Goal: Task Accomplishment & Management: Use online tool/utility

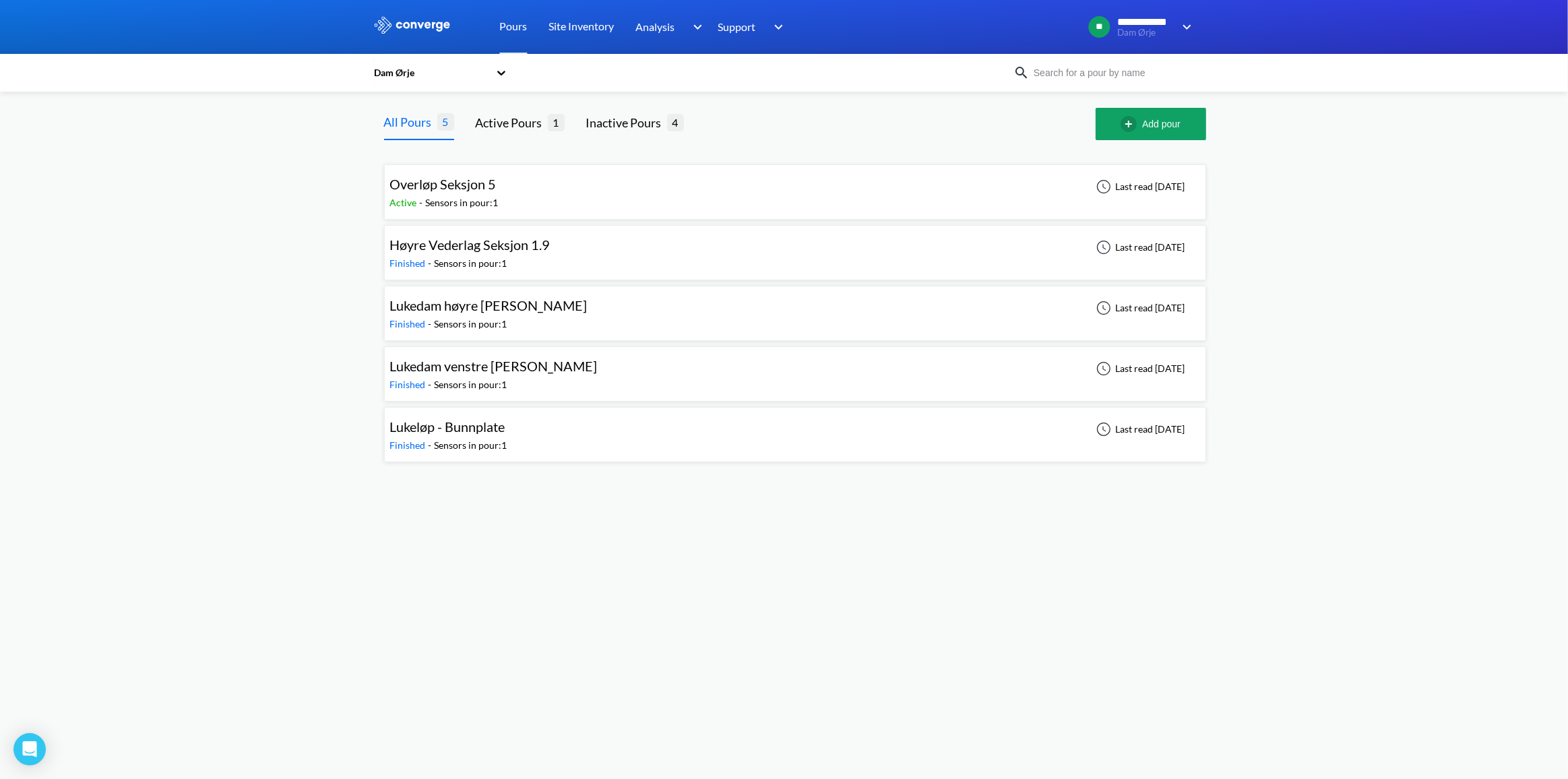
click at [493, 365] on span "Lukedam venstre [PERSON_NAME]" at bounding box center [494, 366] width 208 height 17
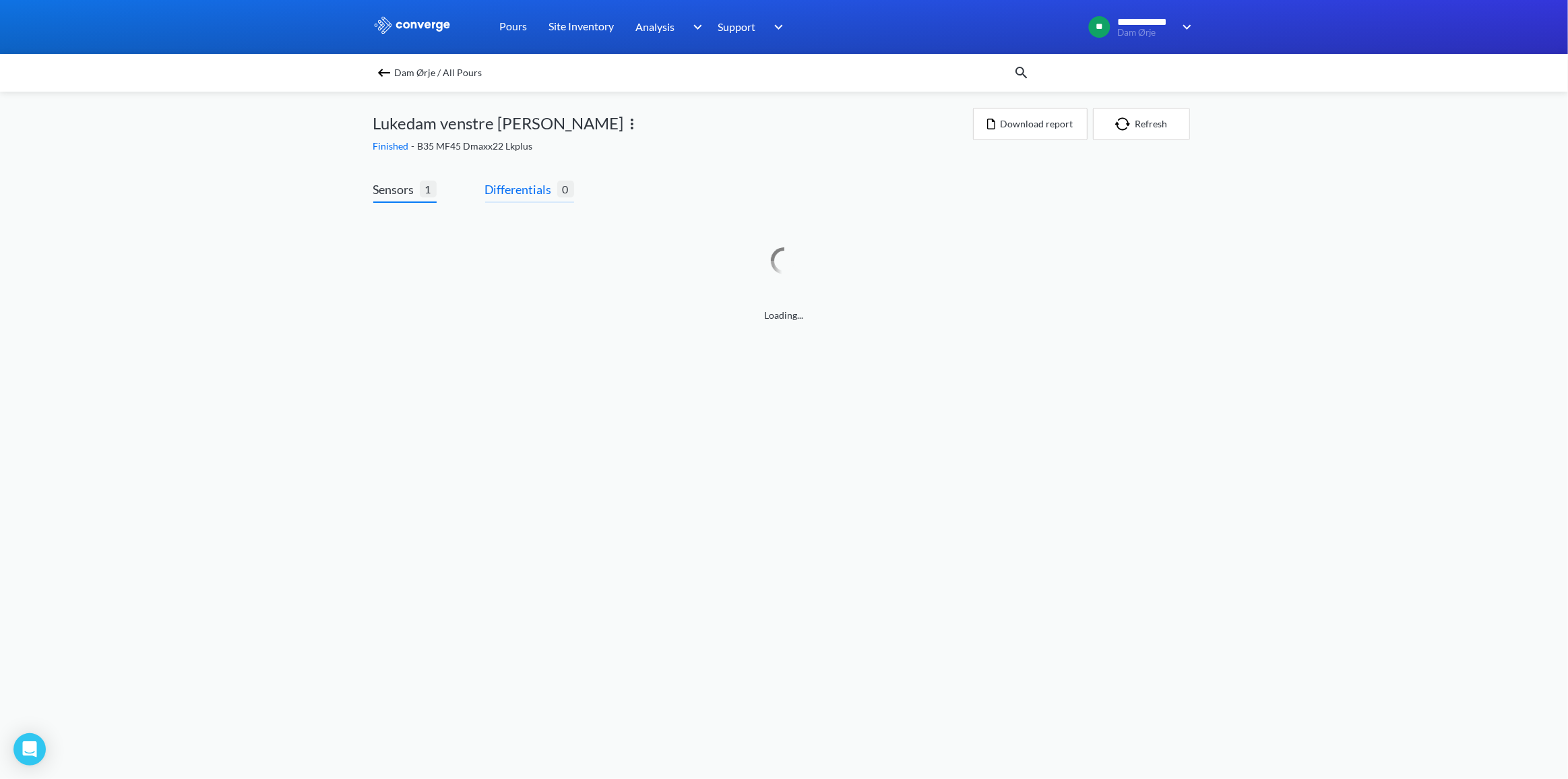
click at [522, 191] on span "Differentials" at bounding box center [521, 189] width 72 height 19
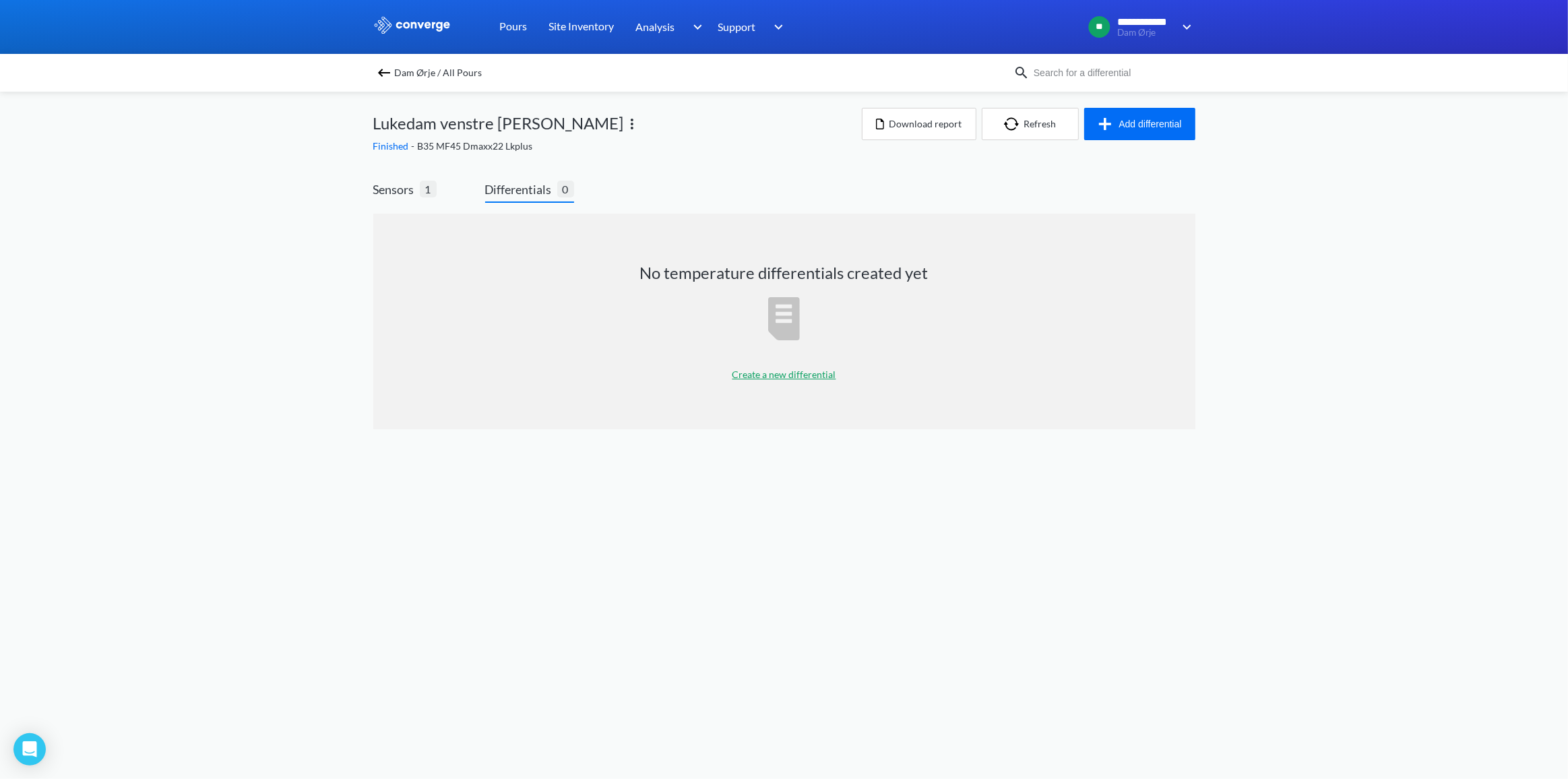
click at [782, 374] on p "Create a new differential" at bounding box center [784, 374] width 104 height 15
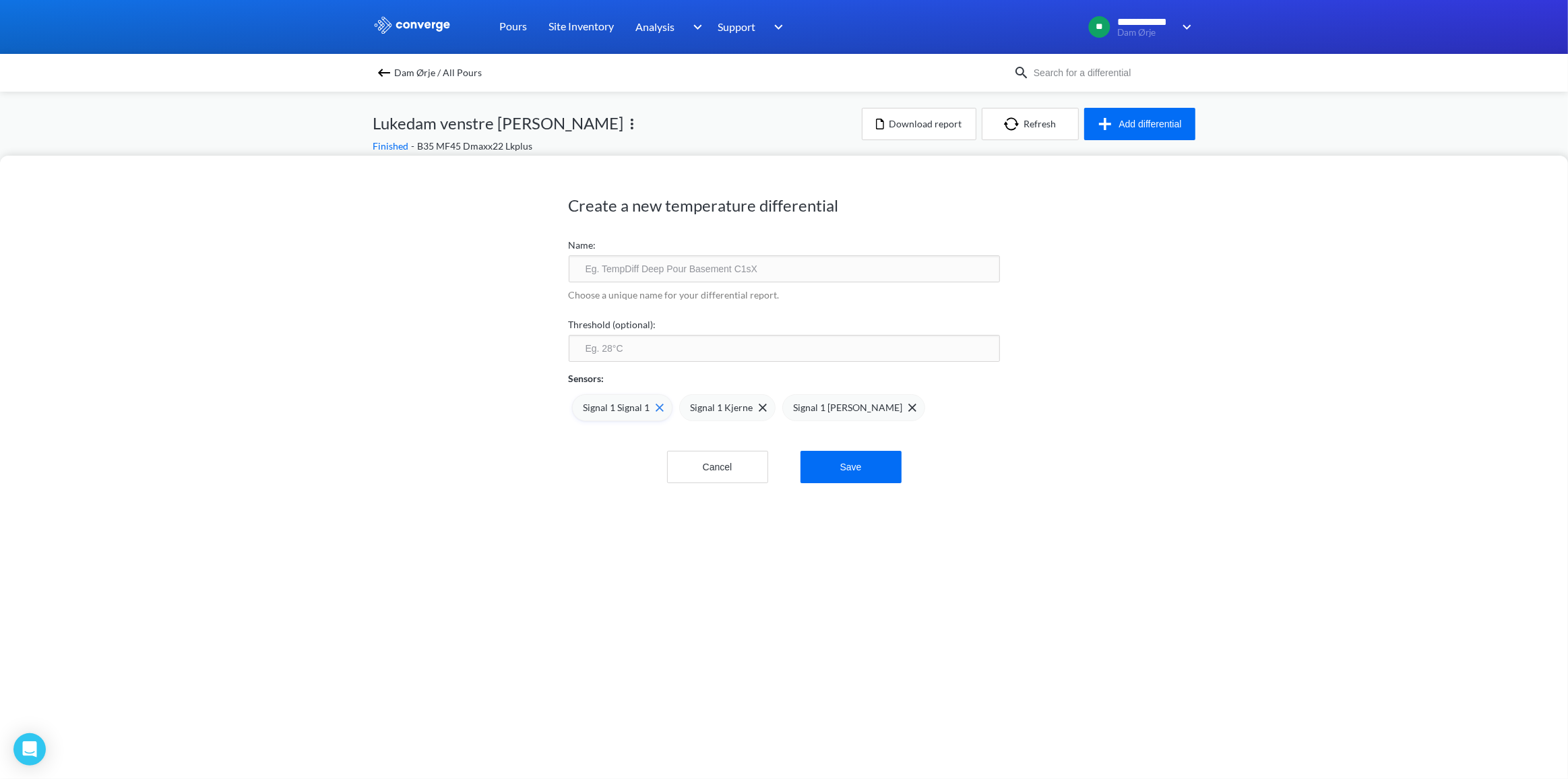
click at [607, 406] on span "Signal 1 Signal 1" at bounding box center [617, 408] width 67 height 15
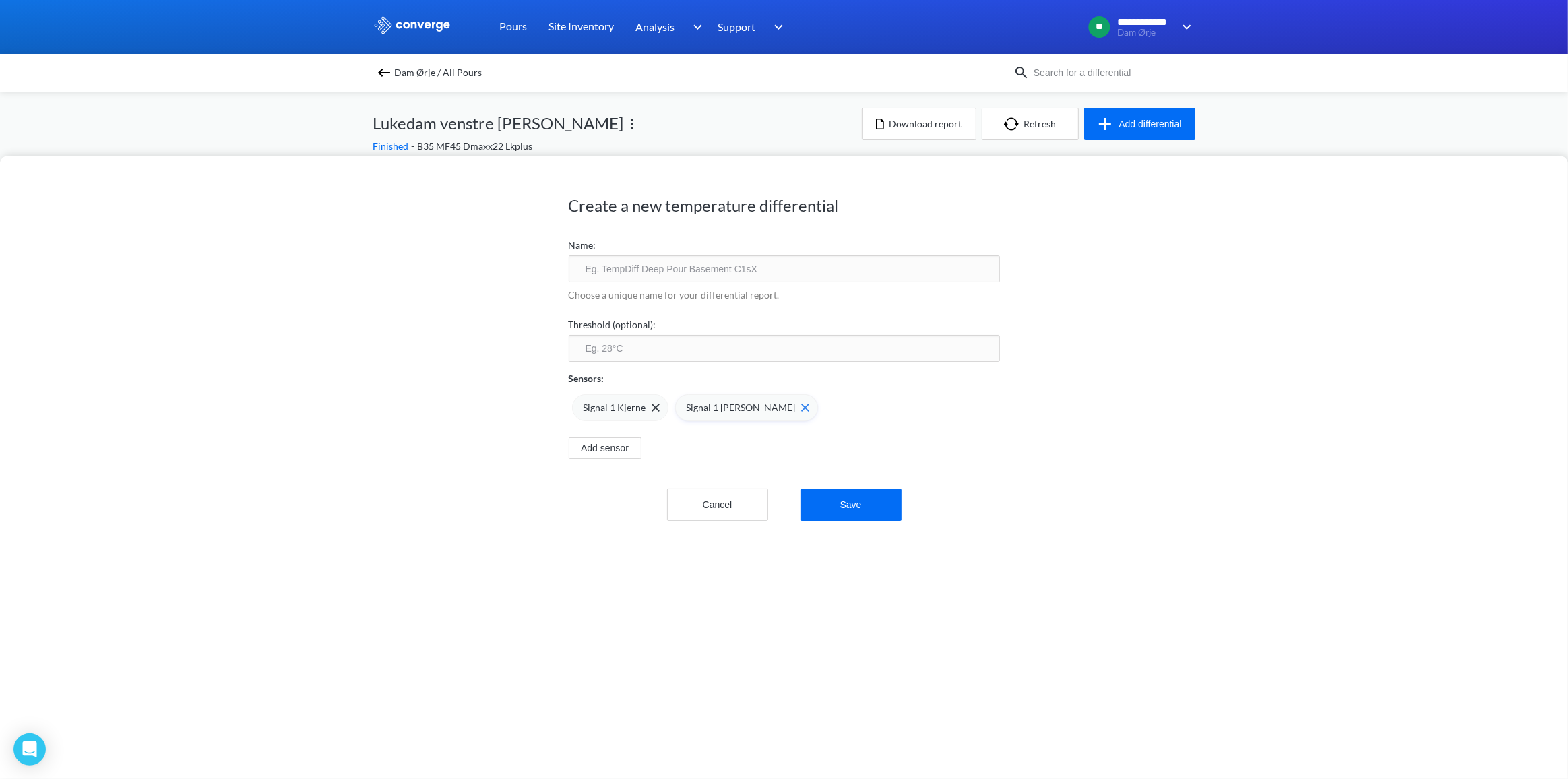
click at [687, 408] on span "Signal 1 [PERSON_NAME]" at bounding box center [741, 408] width 109 height 15
click at [584, 418] on span "Signal 1 Kjerne" at bounding box center [615, 417] width 62 height 15
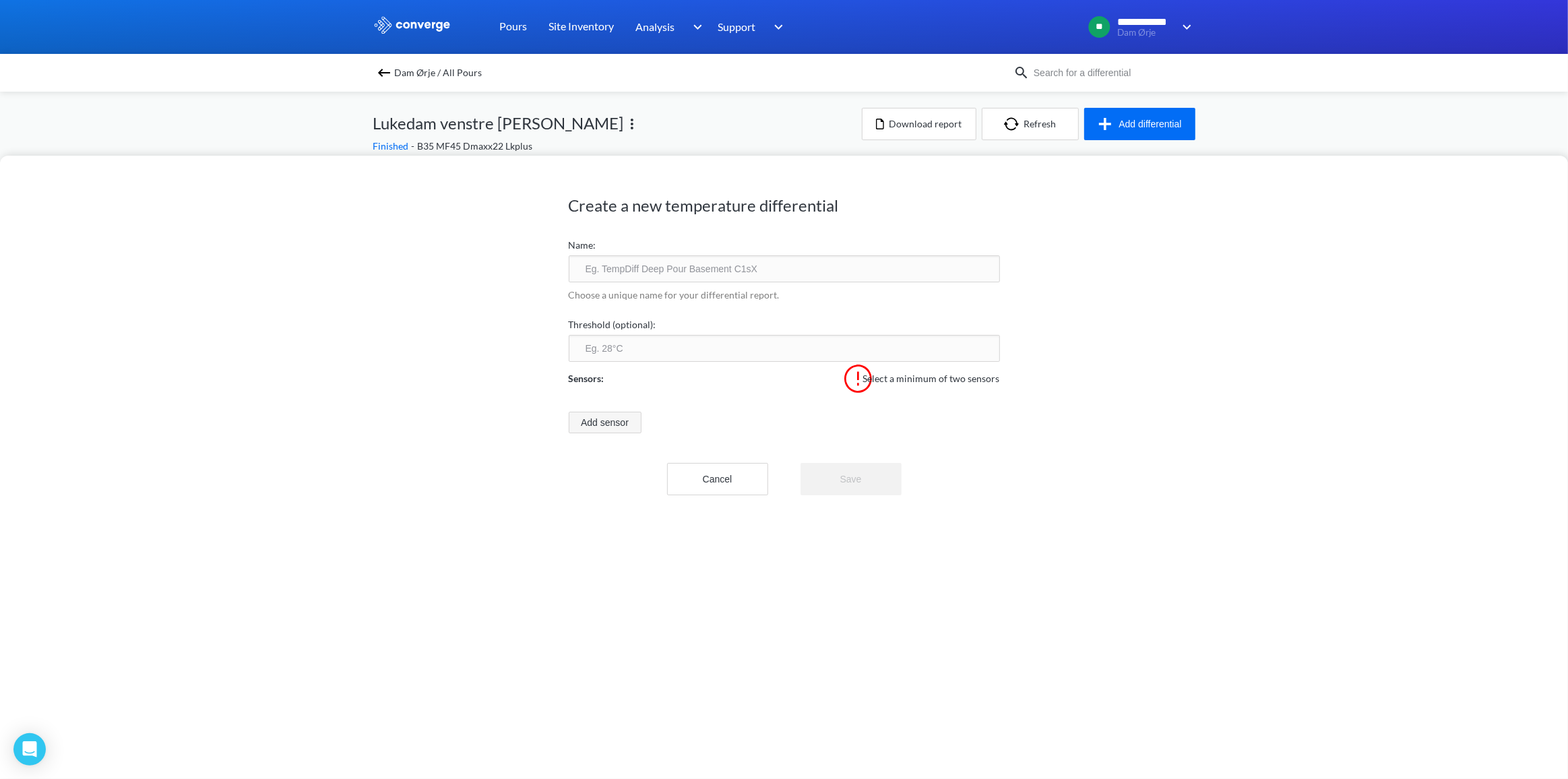
click at [584, 427] on button "Add sensor" at bounding box center [605, 423] width 73 height 22
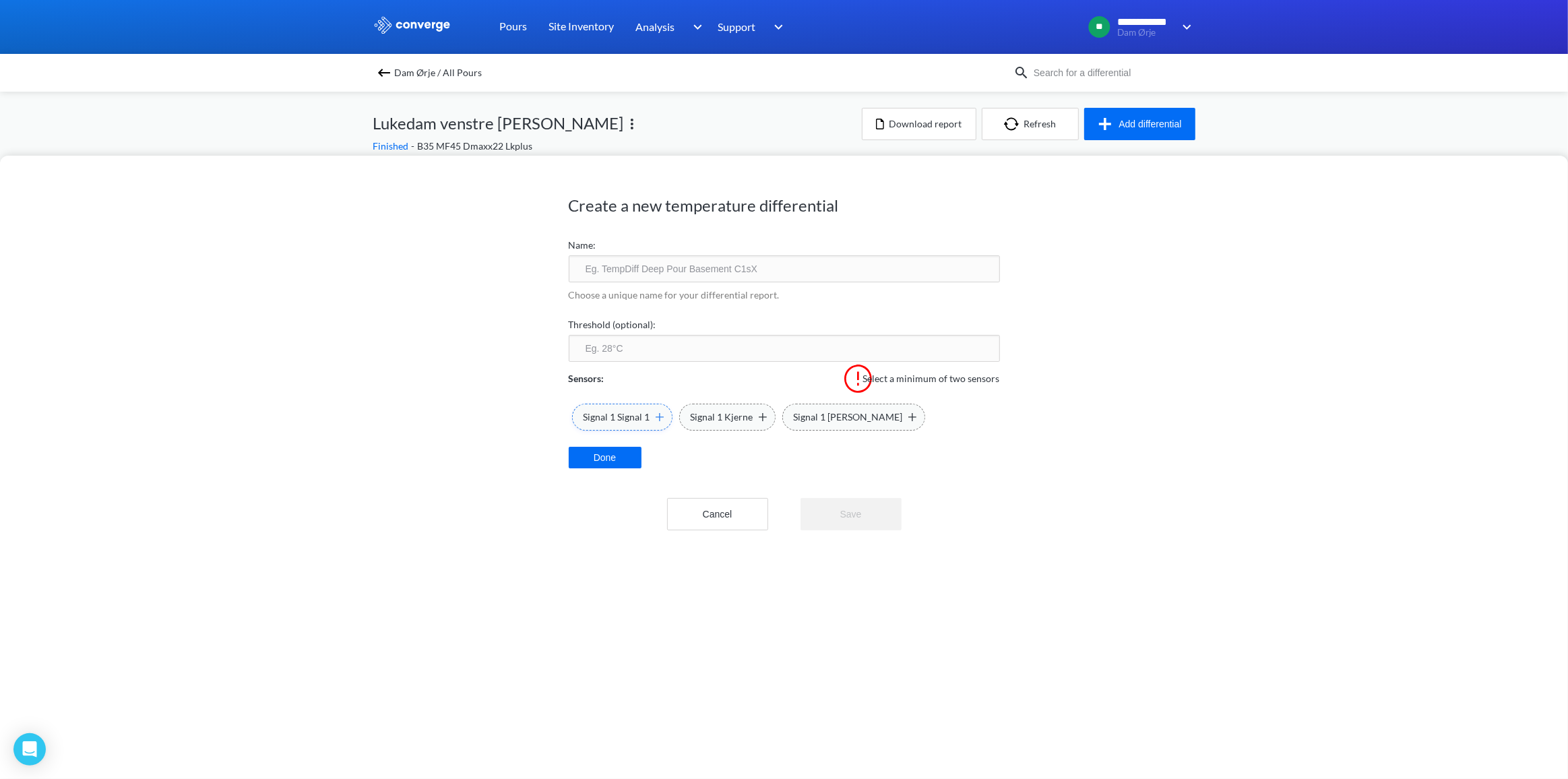
click at [656, 411] on div "Signal 1 Signal 1" at bounding box center [624, 417] width 80 height 15
click at [759, 417] on img at bounding box center [763, 417] width 8 height 8
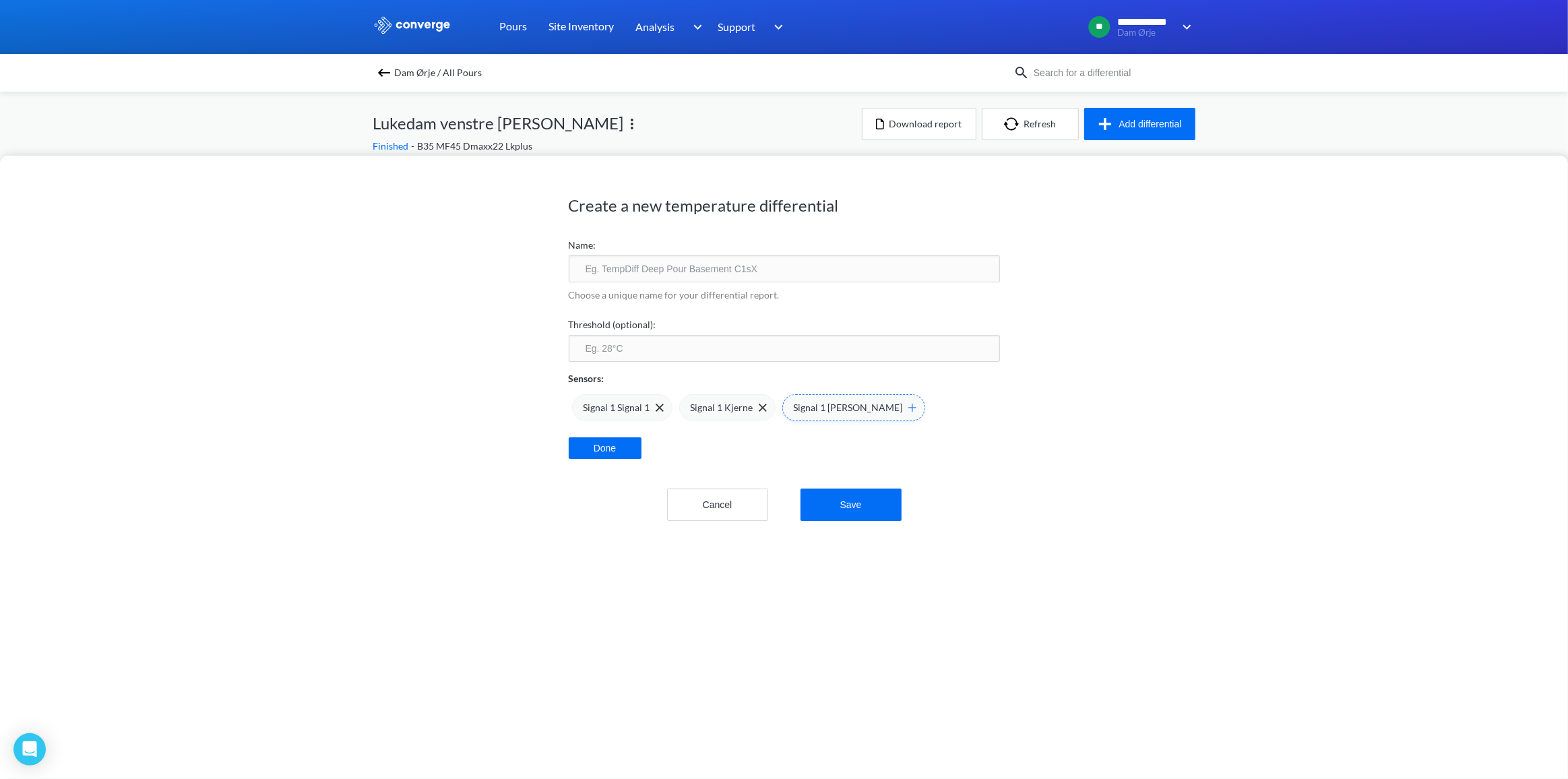
click at [908, 409] on img at bounding box center [912, 408] width 8 height 8
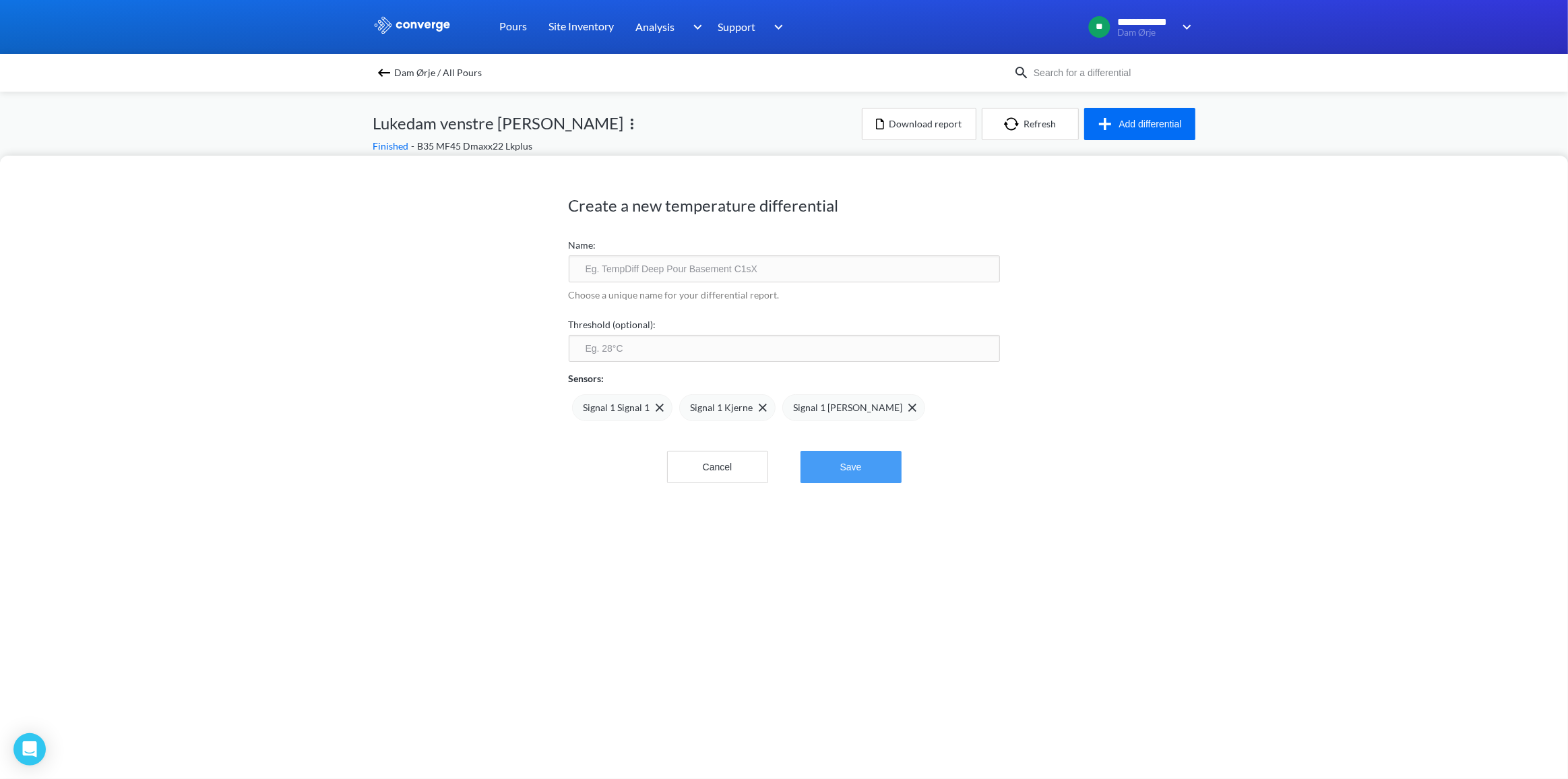
click at [854, 462] on button "Save" at bounding box center [851, 467] width 101 height 32
click at [645, 271] on input "text" at bounding box center [784, 269] width 432 height 27
type input "Temp sammenstilling"
click at [817, 473] on button "Save" at bounding box center [851, 467] width 101 height 32
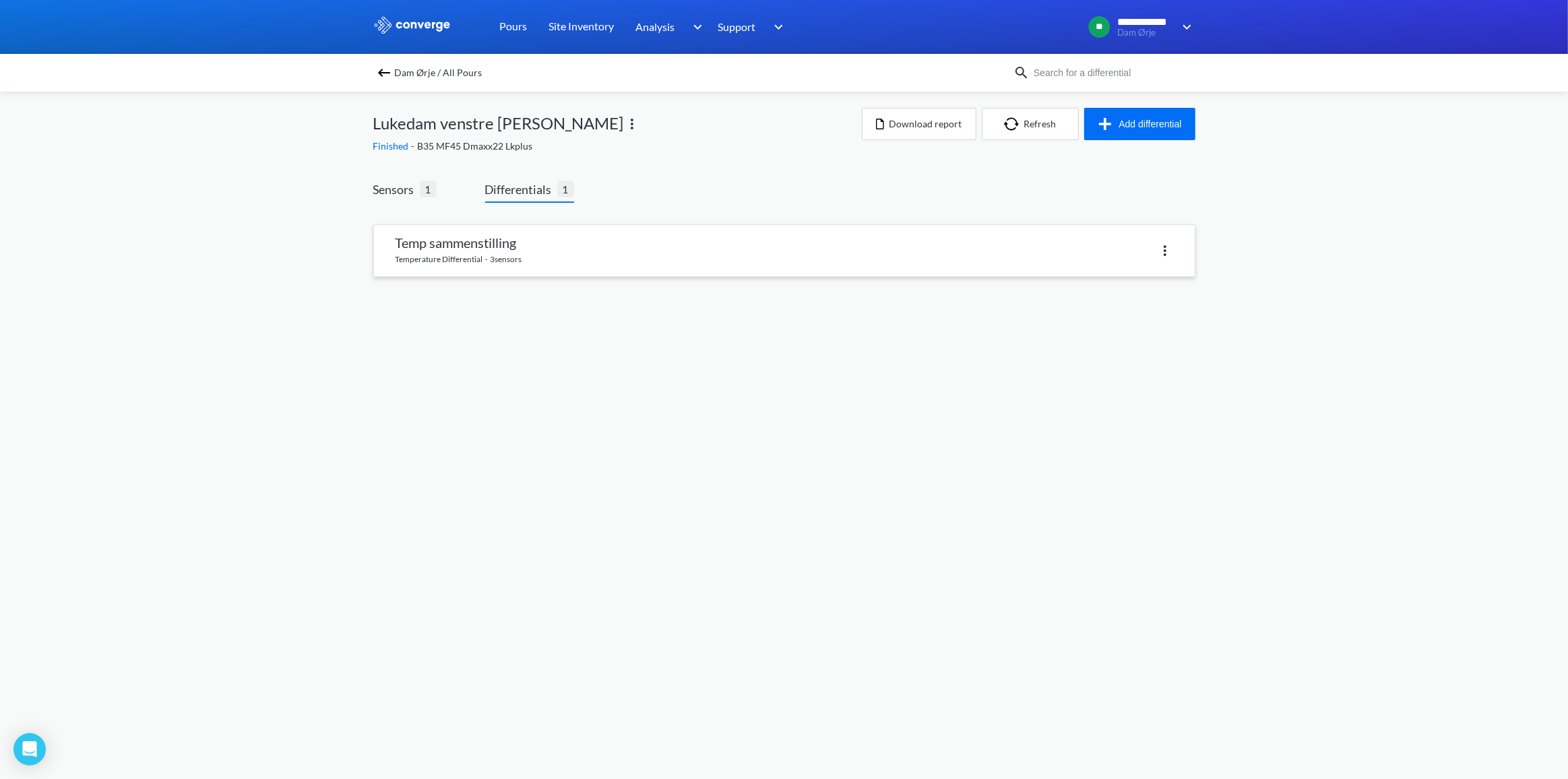
click at [465, 242] on link at bounding box center [784, 251] width 821 height 51
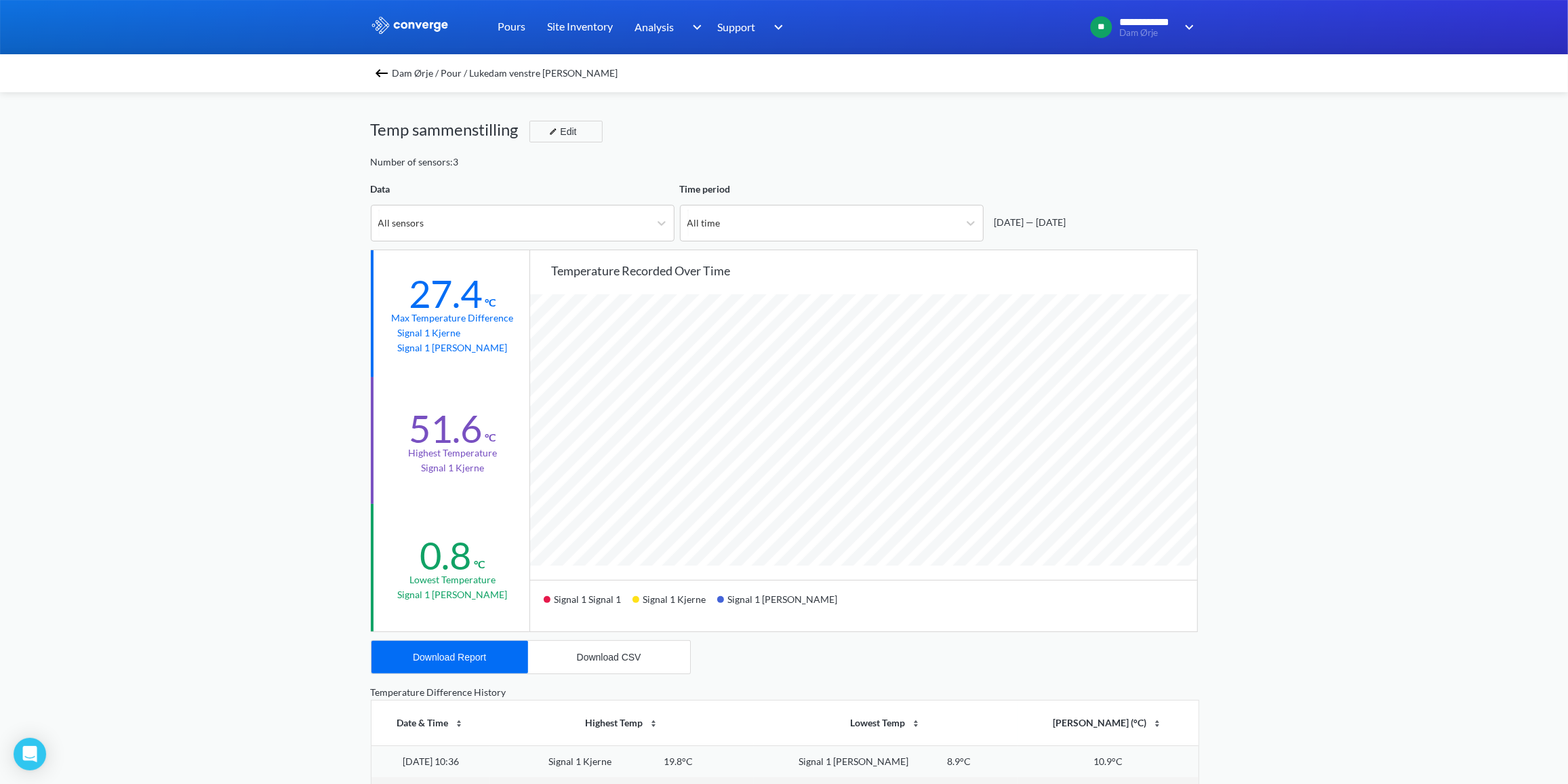
scroll to position [1134, 1568]
click at [866, 209] on div "All time" at bounding box center [819, 223] width 278 height 35
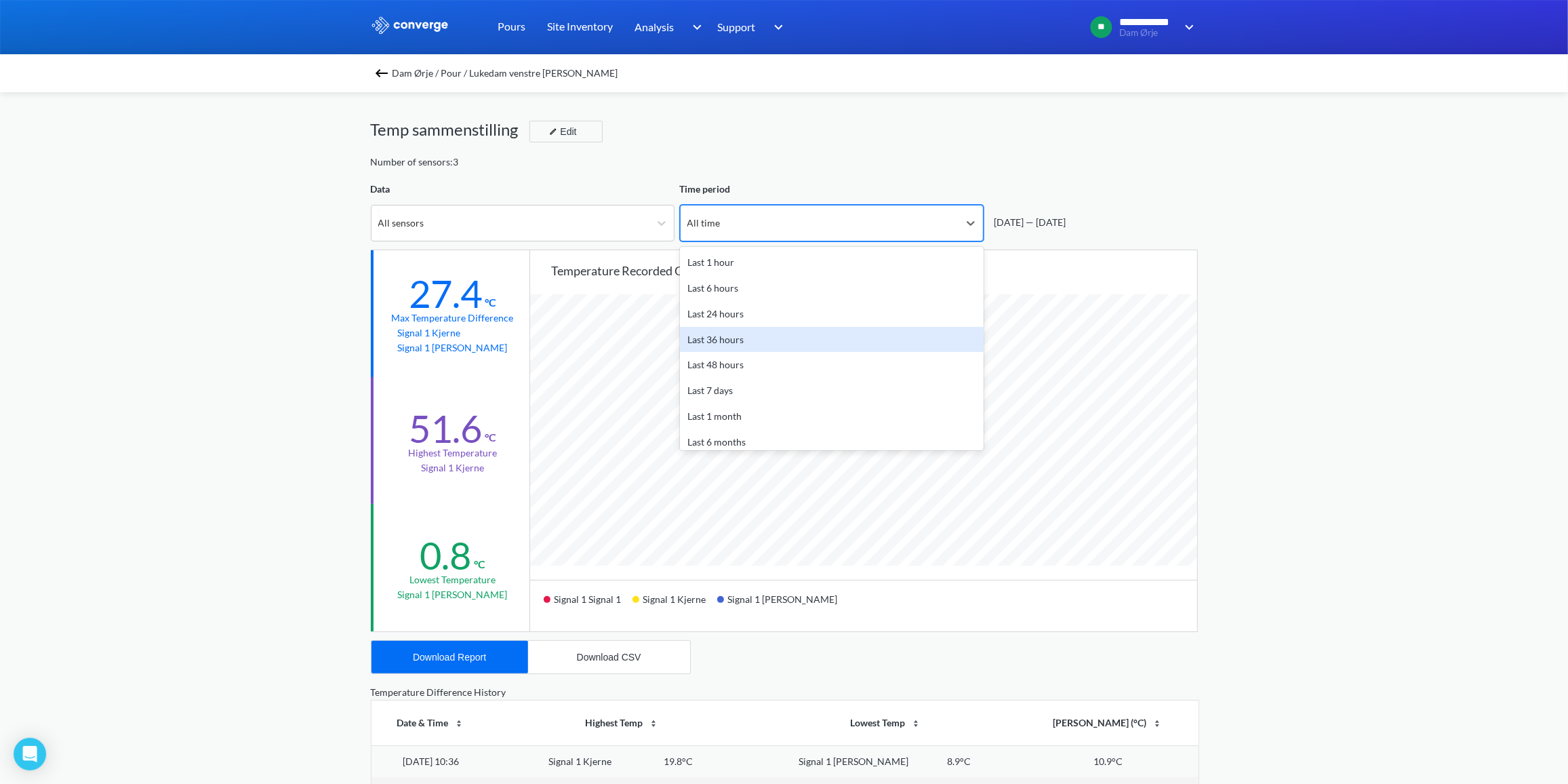
scroll to position [59, 0]
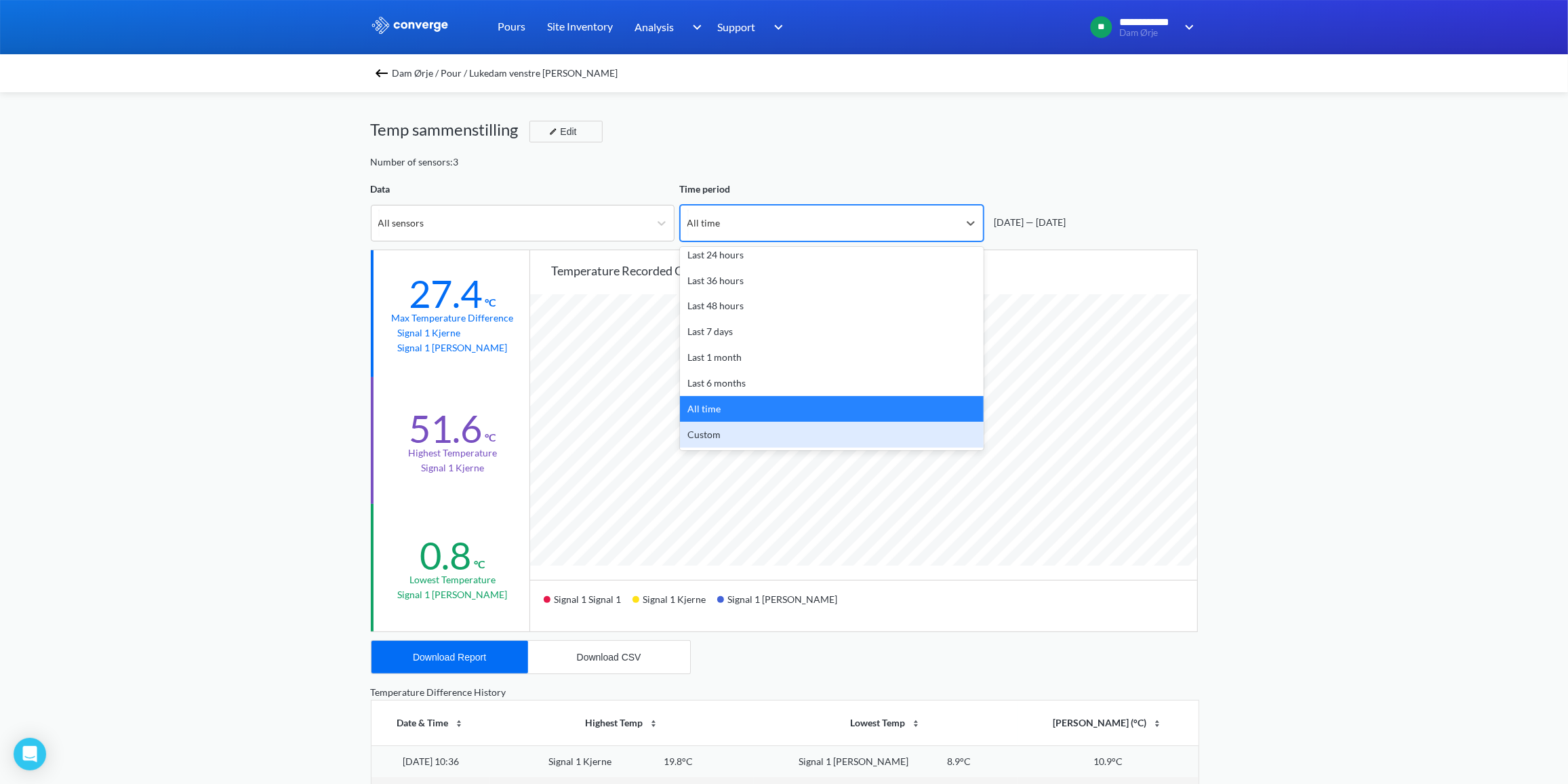
click at [717, 441] on div "Custom" at bounding box center [832, 434] width 303 height 26
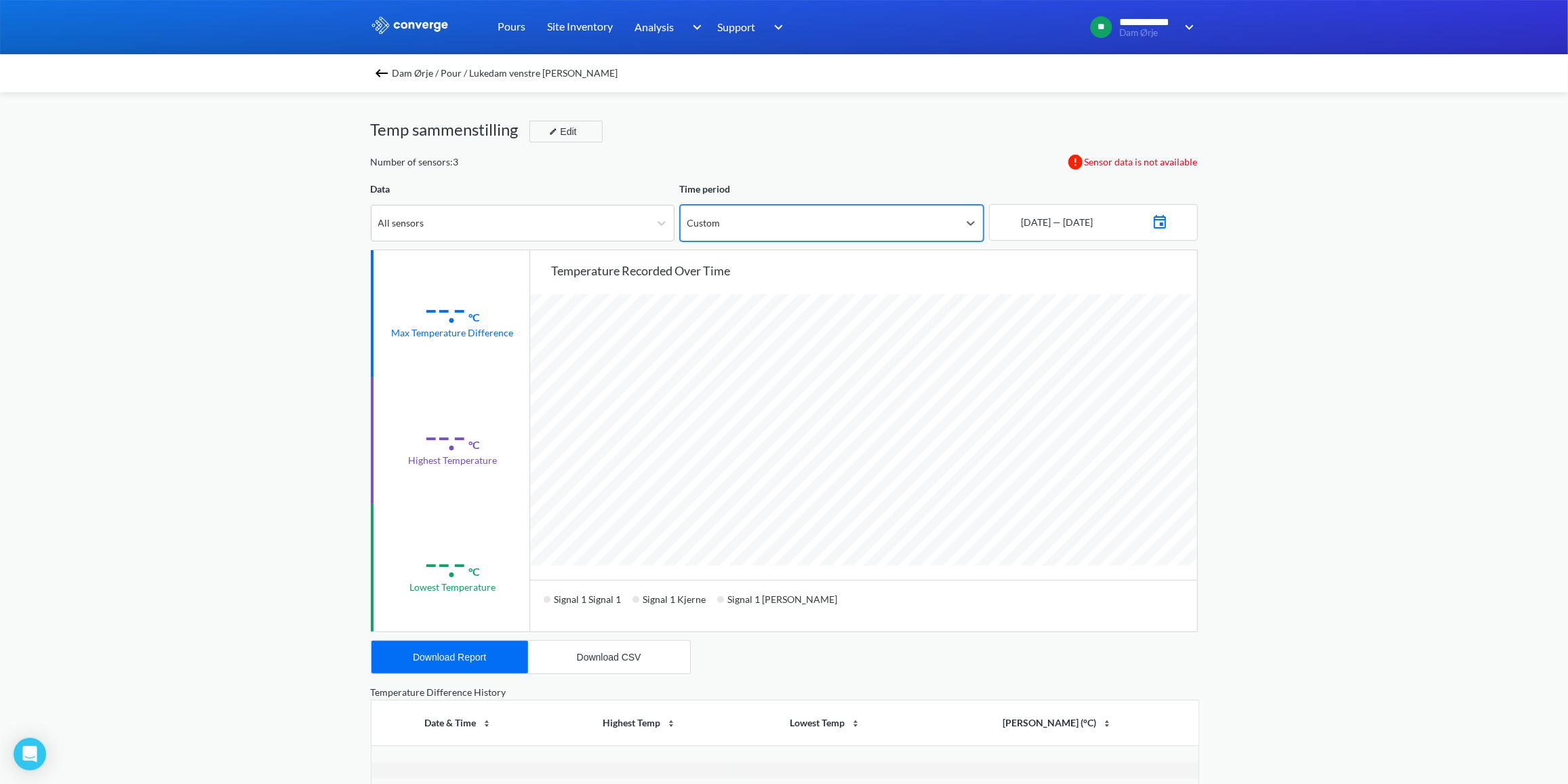
scroll to position [1134, 1568]
click at [1168, 217] on img at bounding box center [1160, 220] width 17 height 19
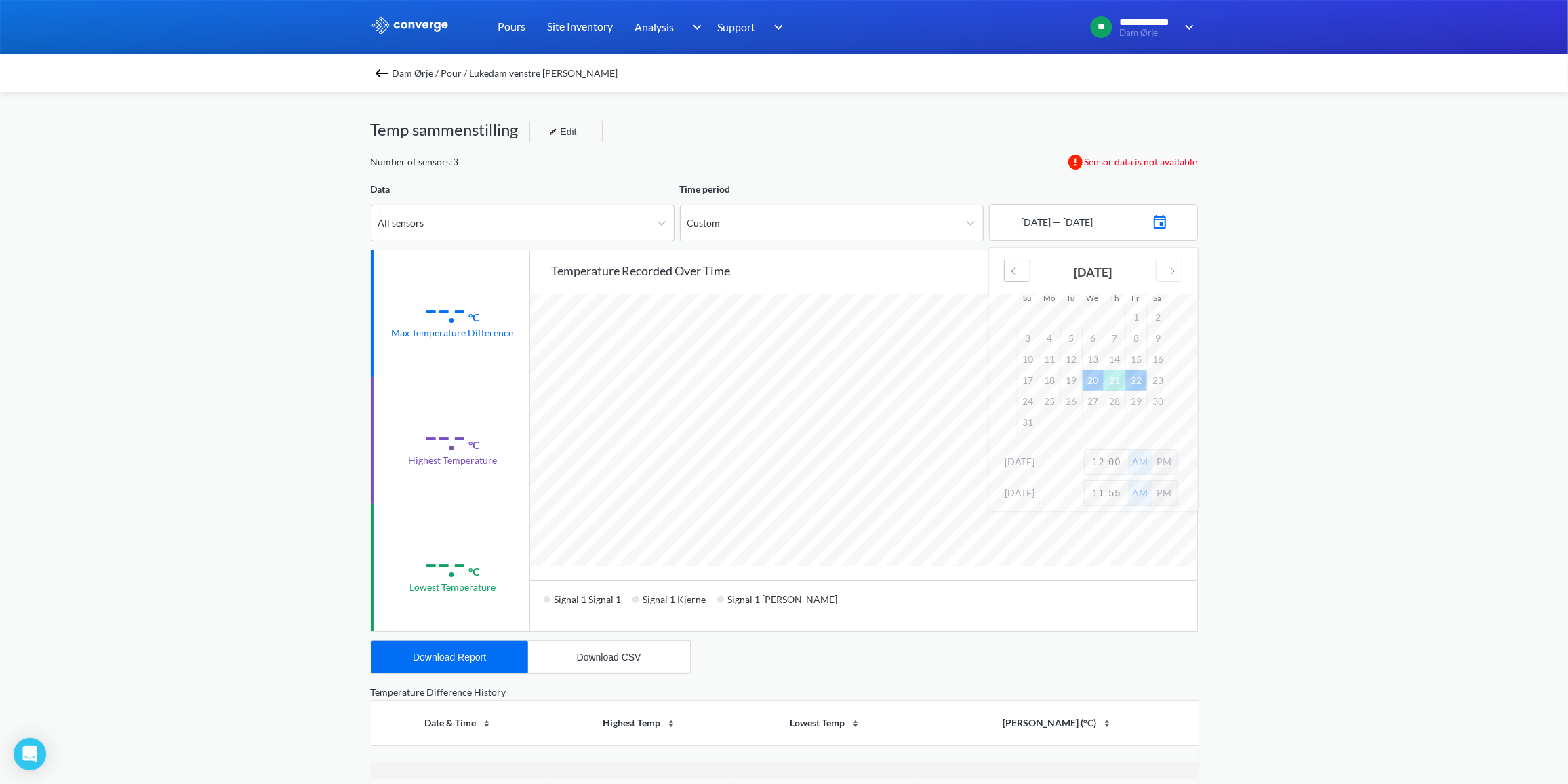
click at [1019, 271] on icon "Move backward to switch to the previous month." at bounding box center [1017, 270] width 13 height 13
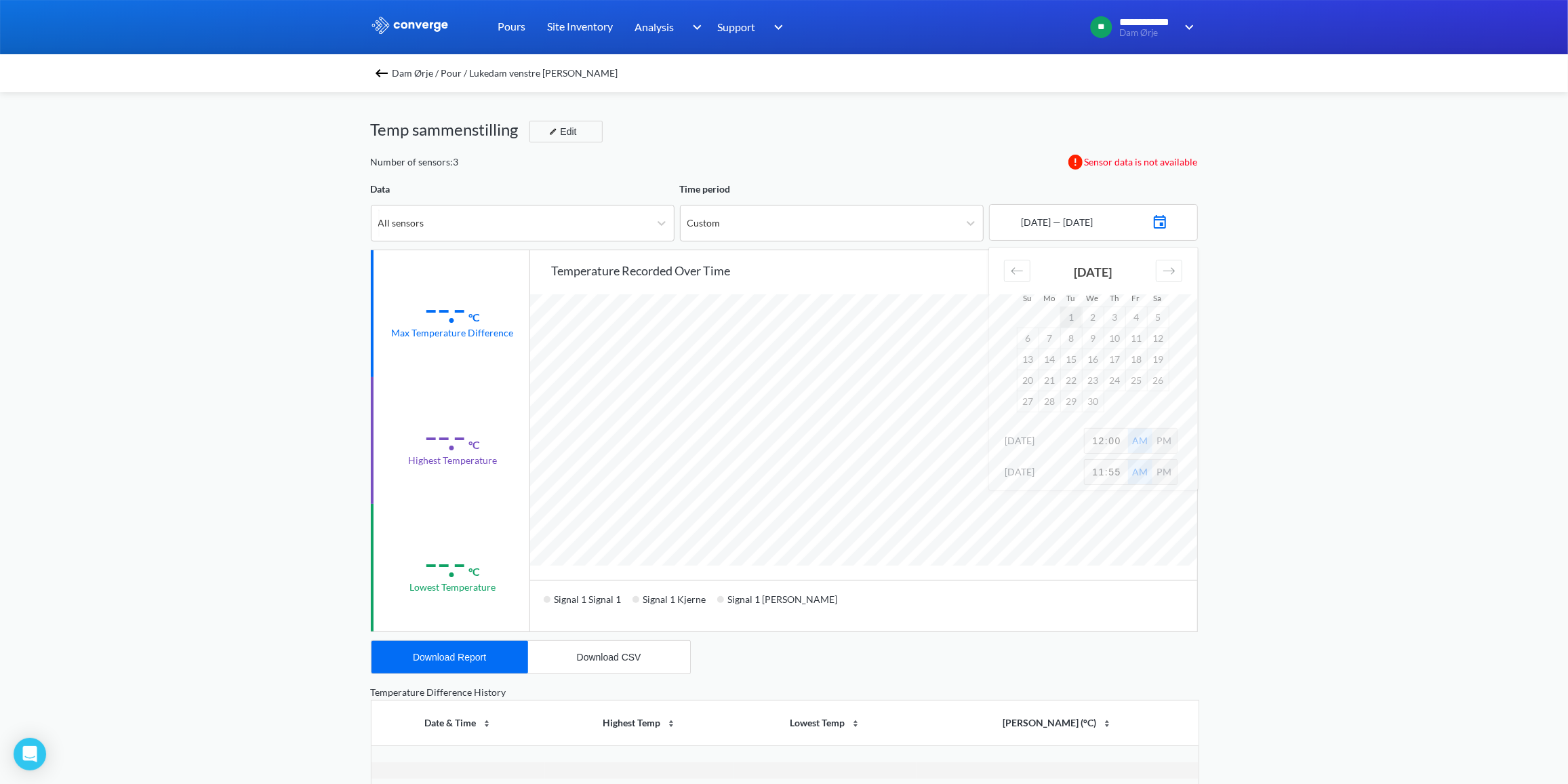
click at [1072, 316] on td "1" at bounding box center [1070, 317] width 22 height 21
drag, startPoint x: 1290, startPoint y: 475, endPoint x: 1281, endPoint y: 471, distance: 9.8
click at [1290, 475] on div "**********" at bounding box center [784, 568] width 1568 height 1137
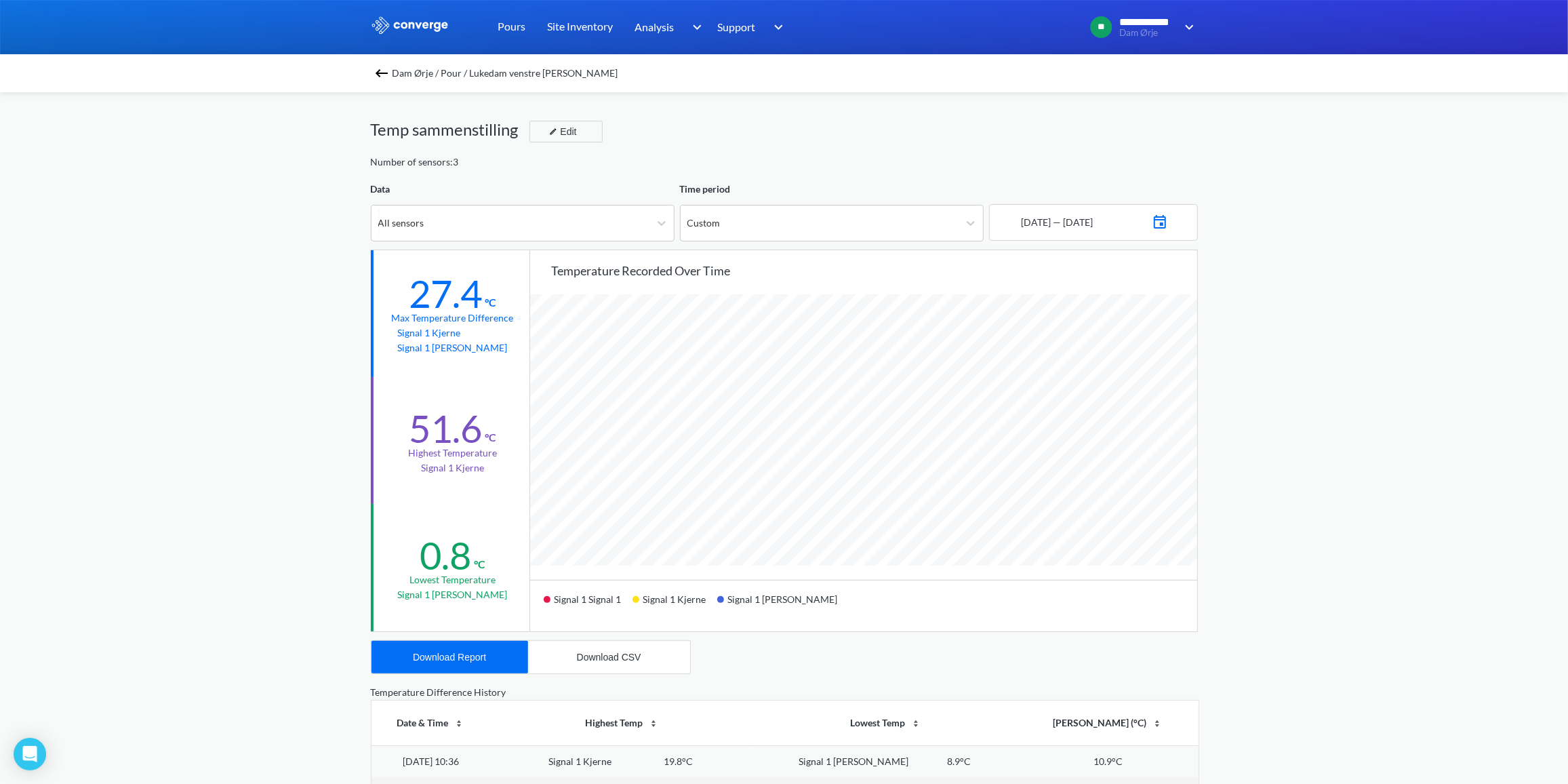
click at [1145, 216] on div "[DATE] — [DATE]" at bounding box center [1093, 222] width 209 height 36
click at [1168, 219] on img at bounding box center [1160, 220] width 17 height 19
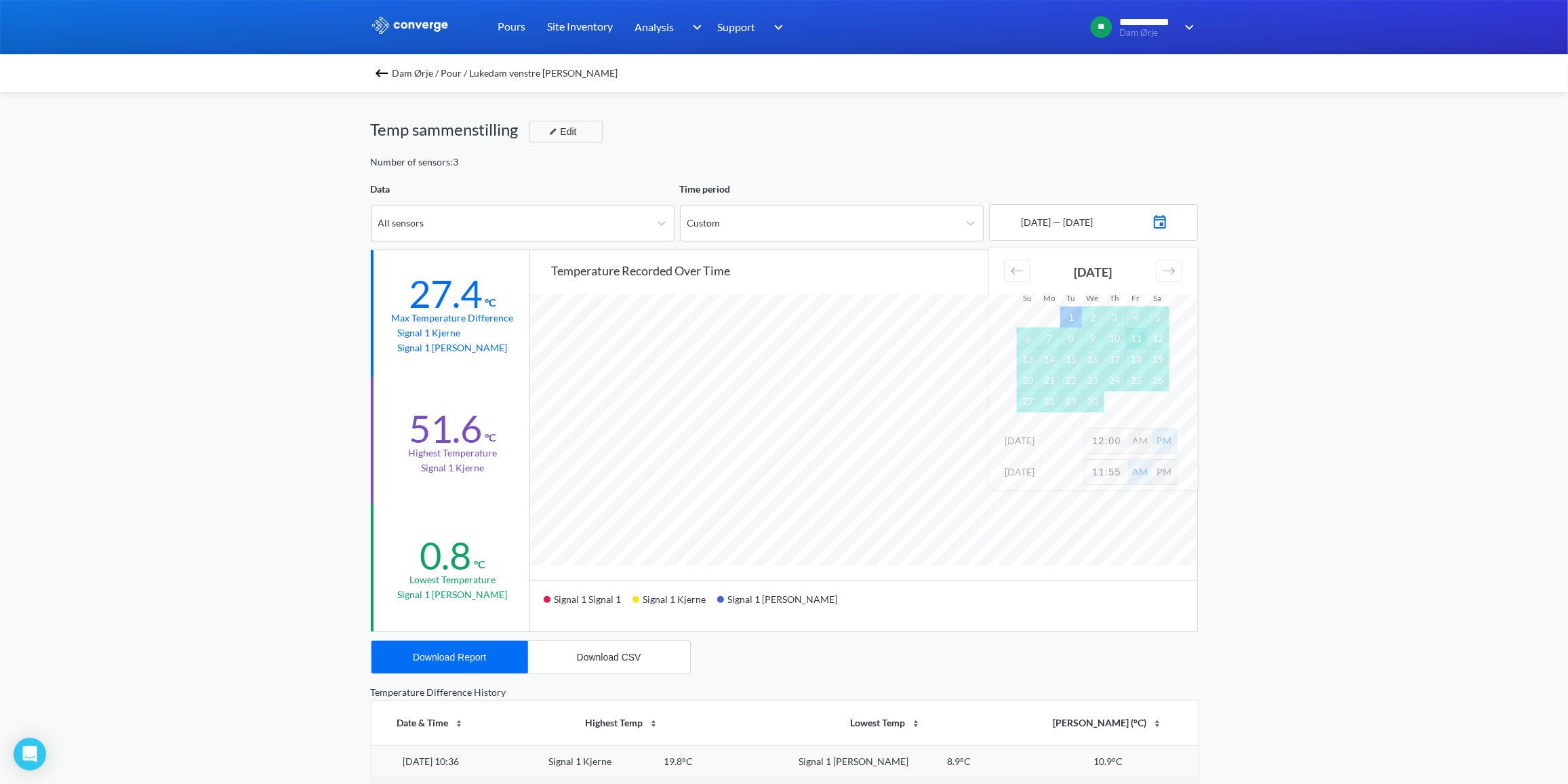
click at [1138, 340] on td "11" at bounding box center [1135, 338] width 22 height 21
click at [1078, 313] on td "1" at bounding box center [1070, 317] width 22 height 21
click at [1143, 335] on td "11" at bounding box center [1135, 338] width 22 height 21
click at [1236, 456] on div "**********" at bounding box center [784, 568] width 1568 height 1137
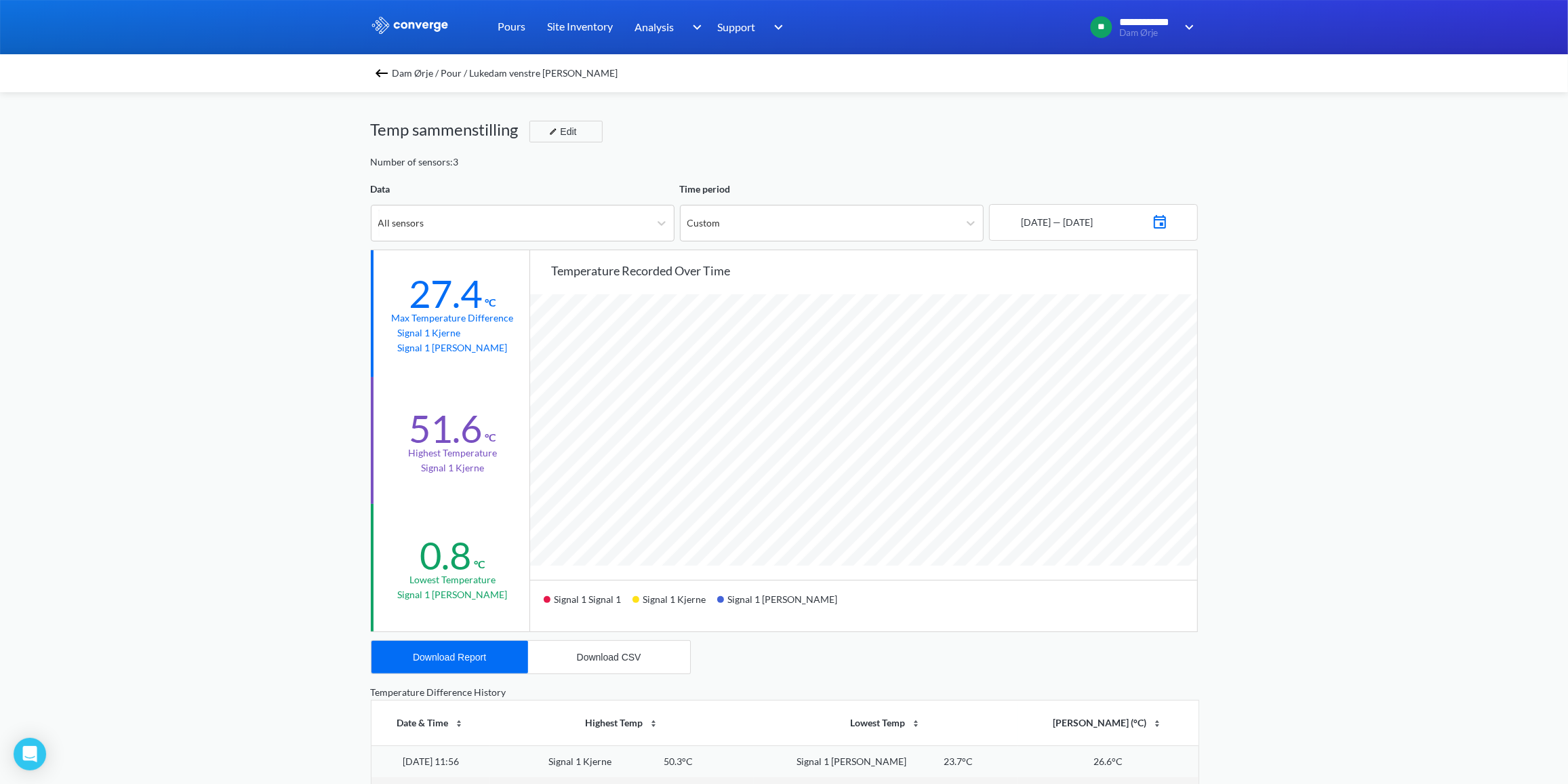
click at [1181, 221] on div "[DATE] — [DATE]" at bounding box center [1093, 222] width 209 height 36
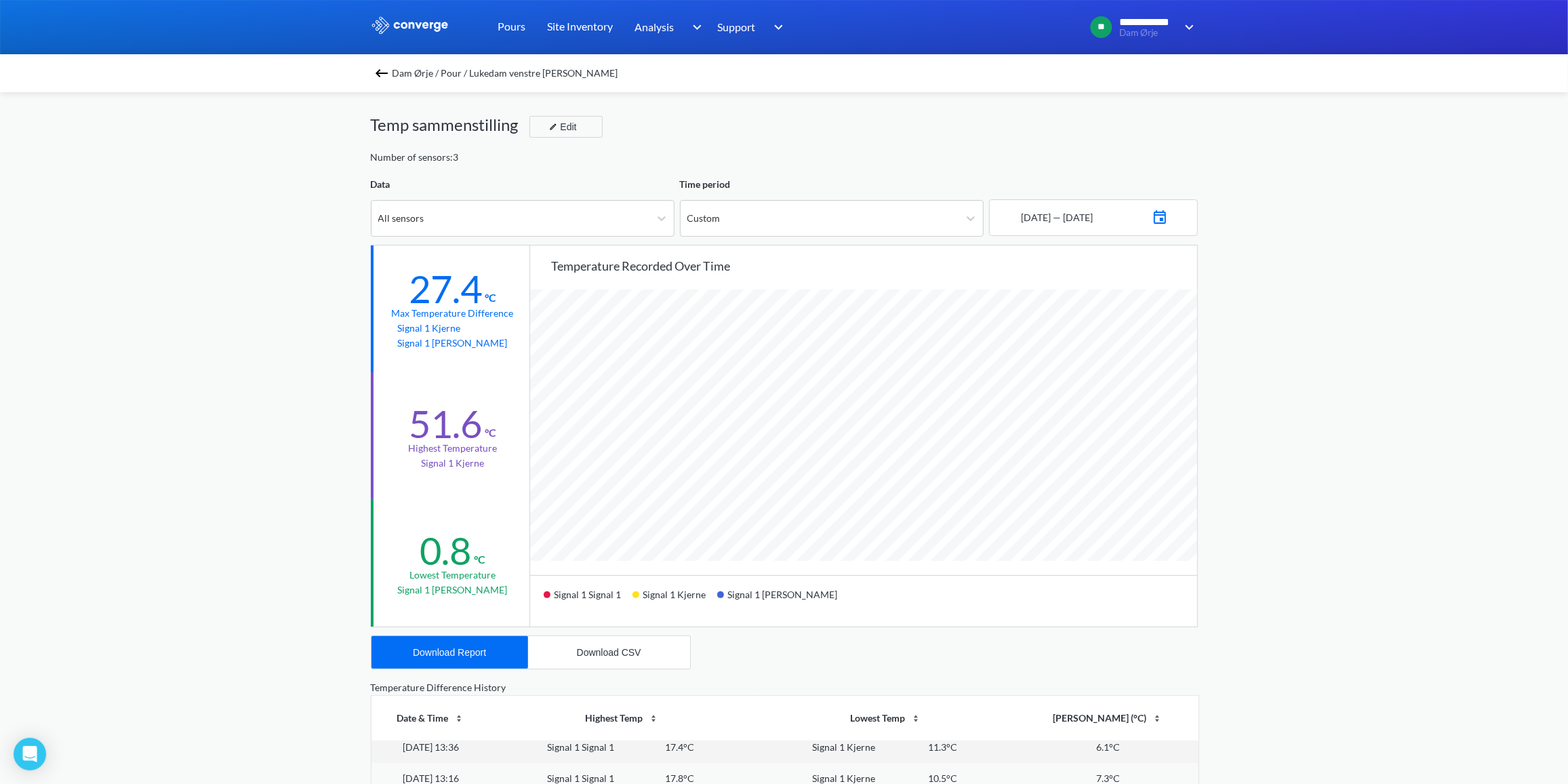
scroll to position [0, 0]
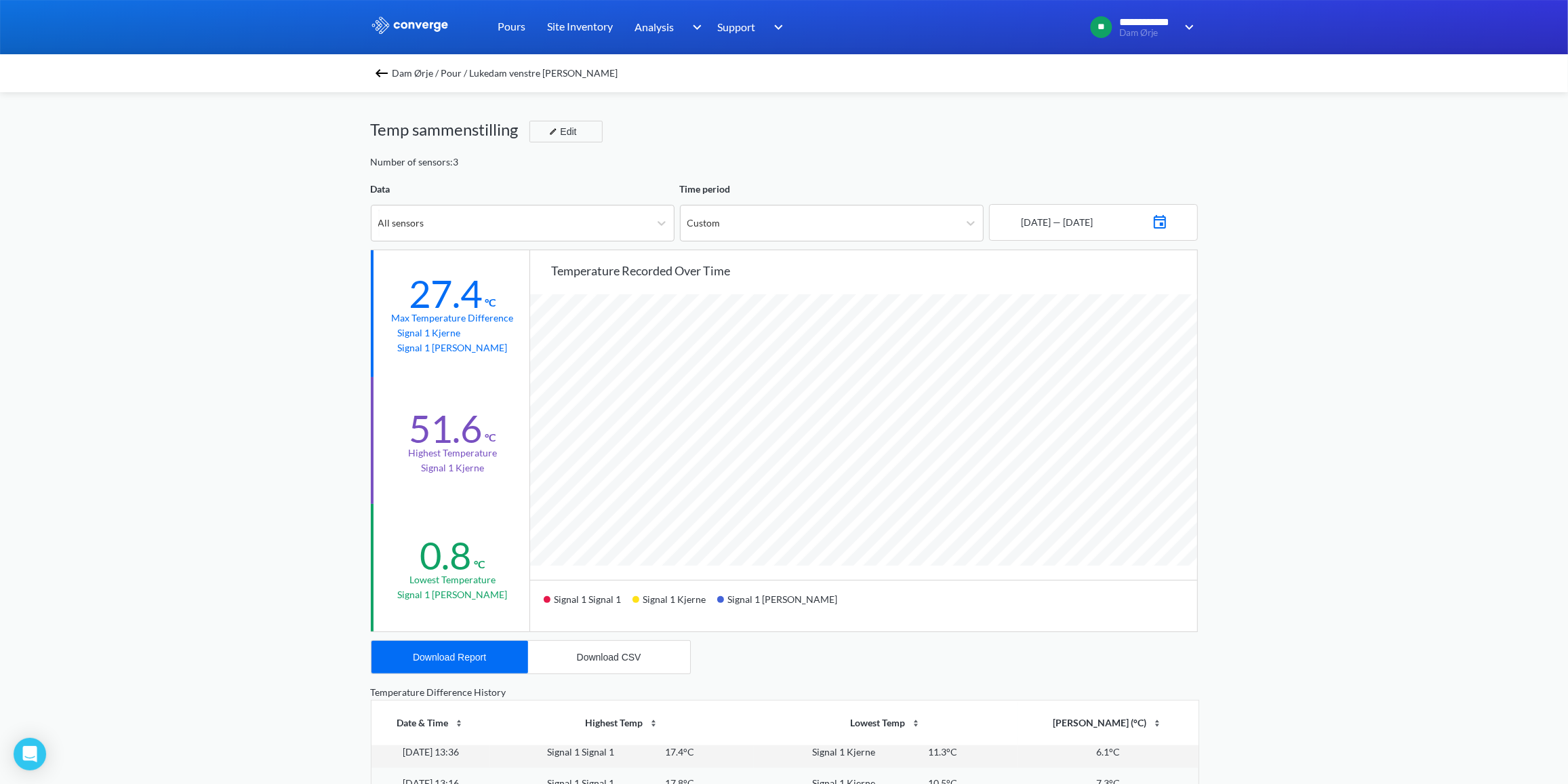
click at [1168, 223] on img at bounding box center [1160, 220] width 17 height 19
drag, startPoint x: 1075, startPoint y: 315, endPoint x: 1089, endPoint y: 335, distance: 24.4
click at [1089, 335] on tbody "1 2 3 4 5 6 7 8 9 10 11 12 13 14 15 16 17 18 19 20 21 22 23 24 25 26 27 28 29 30" at bounding box center [1092, 359] width 152 height 105
click at [1070, 339] on td "8" at bounding box center [1070, 338] width 22 height 21
click at [1212, 406] on div "**********" at bounding box center [784, 568] width 1568 height 1137
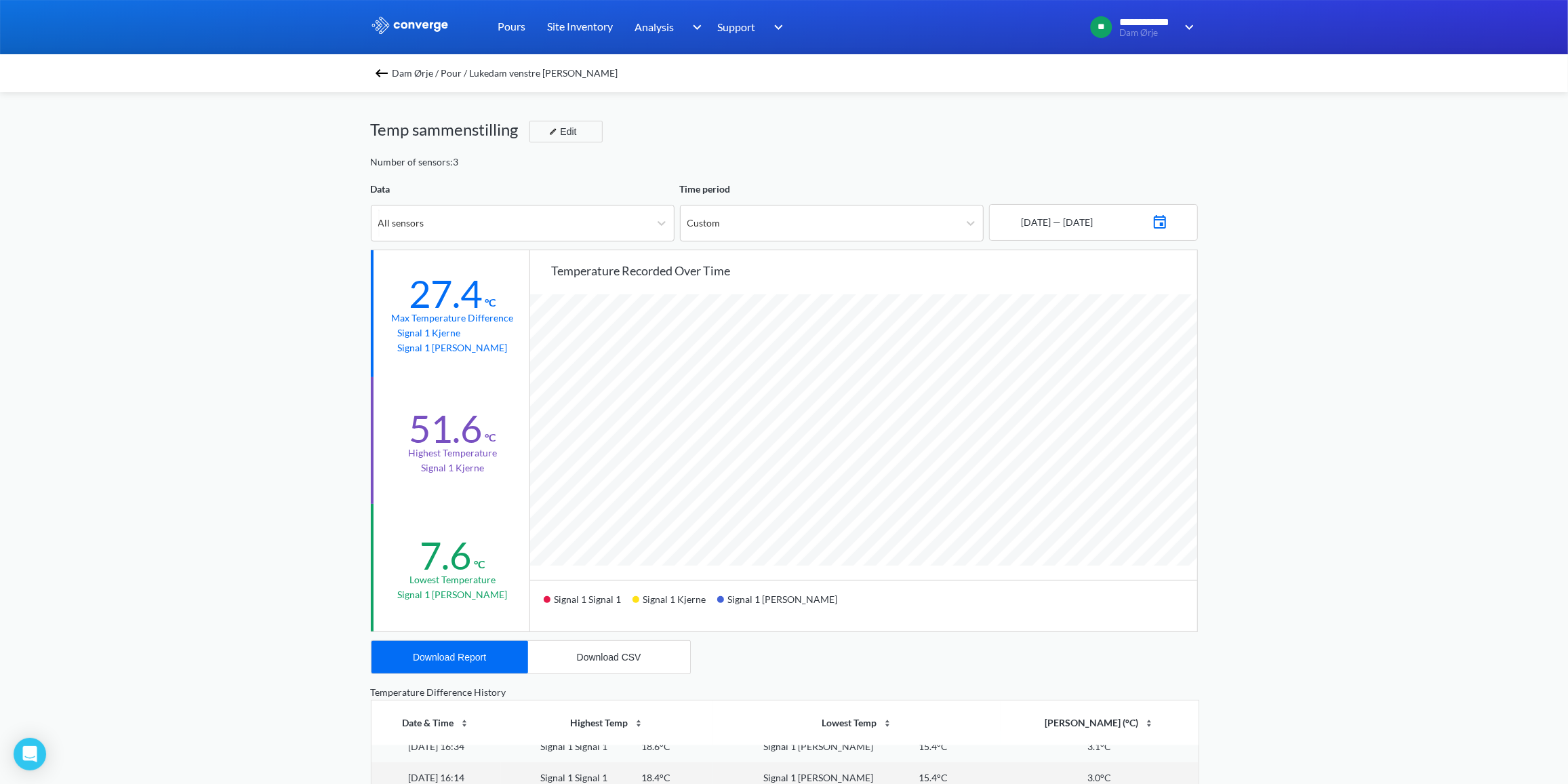
scroll to position [1134, 1568]
click at [249, 402] on div "**********" at bounding box center [784, 568] width 1568 height 1137
click at [248, 384] on div "**********" at bounding box center [784, 568] width 1568 height 1137
